Goal: Check status

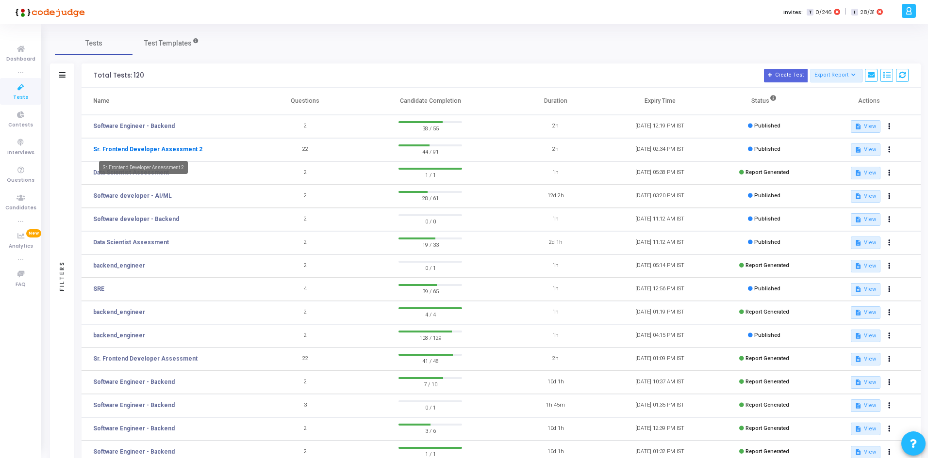
click at [140, 150] on link "Sr. Frontend Developer Assessment 2" at bounding box center [147, 149] width 109 height 9
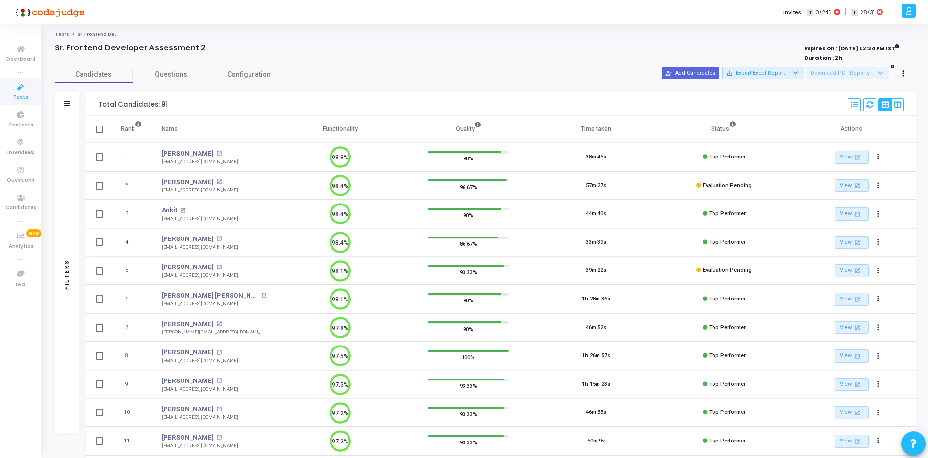
click at [70, 106] on div "Filters" at bounding box center [67, 104] width 24 height 24
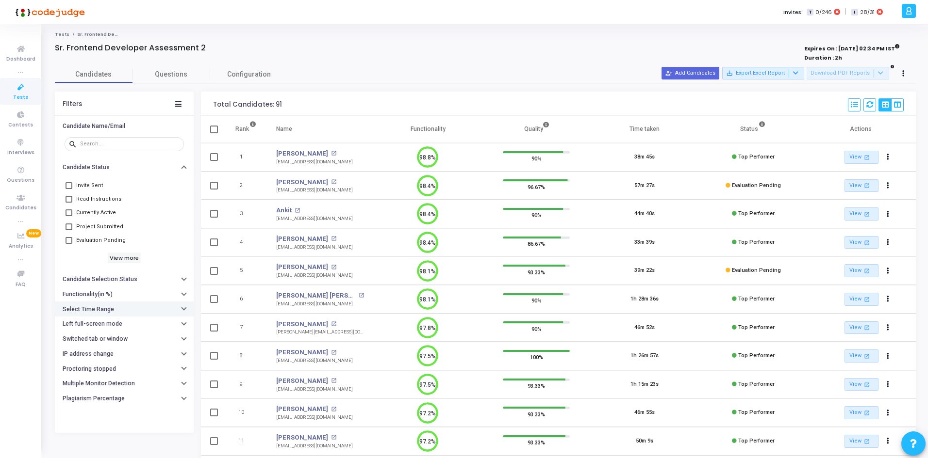
click at [104, 307] on h6 "Select Time Range" at bounding box center [88, 309] width 51 height 7
click at [108, 331] on input "text" at bounding box center [144, 329] width 72 height 6
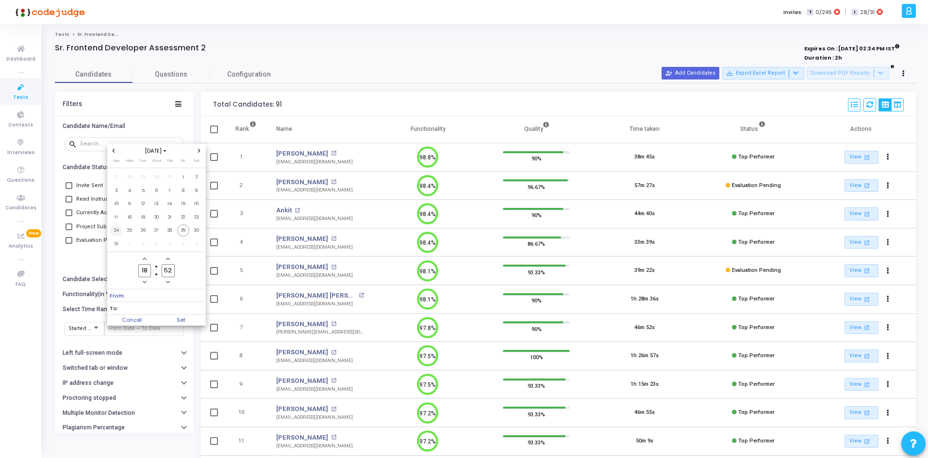
click at [114, 228] on span "24" at bounding box center [116, 231] width 12 height 12
click at [189, 230] on td "29" at bounding box center [184, 231] width 14 height 14
click at [193, 319] on span "Set" at bounding box center [180, 320] width 49 height 11
type input "[DATE] 6:52 PM - [DATE] 6:52 PM"
